Goal: Navigation & Orientation: Go to known website

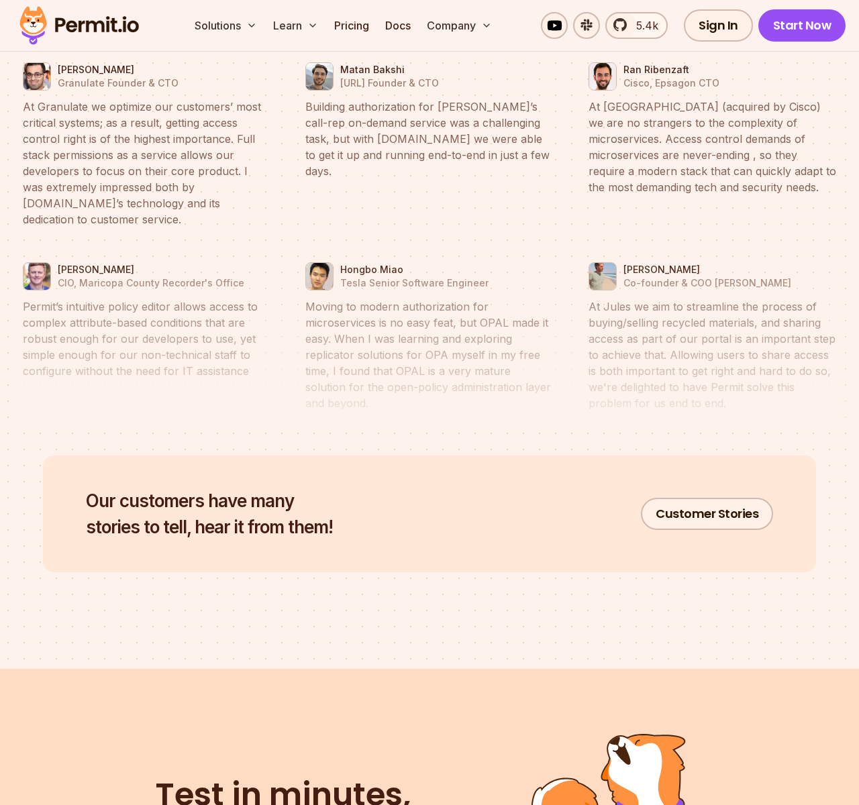
scroll to position [6634, 0]
